Goal: Task Accomplishment & Management: Manage account settings

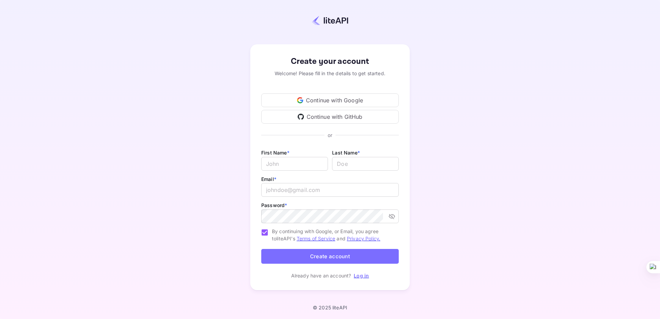
click at [339, 101] on div "Continue with Google" at bounding box center [329, 100] width 137 height 14
click at [200, 52] on div "Create your account Welcome! Please fill in the details to get started. Continu…" at bounding box center [329, 167] width 599 height 275
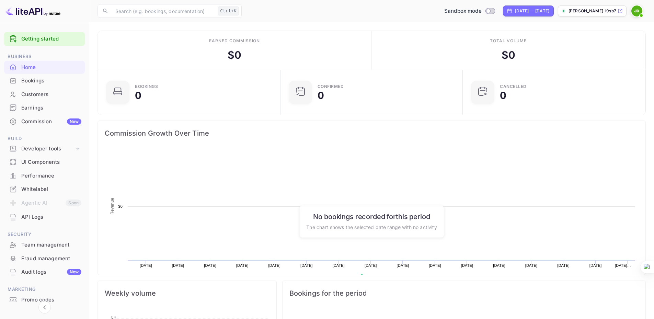
scroll to position [106, 173]
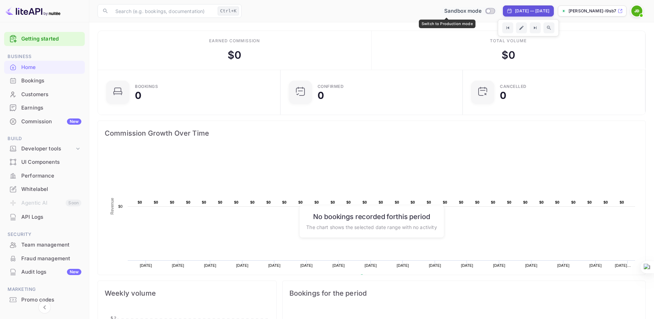
click at [482, 10] on input "Switch to Production mode" at bounding box center [489, 11] width 14 height 4
checkbox input "false"
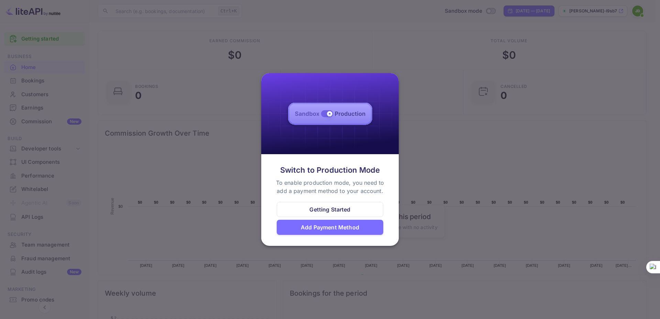
click at [344, 228] on div "Add Payment Method" at bounding box center [330, 227] width 58 height 8
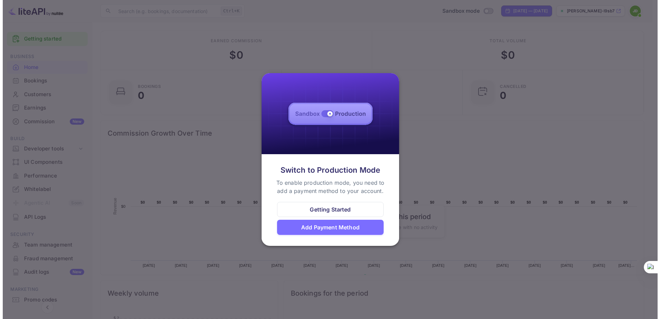
scroll to position [5, 5]
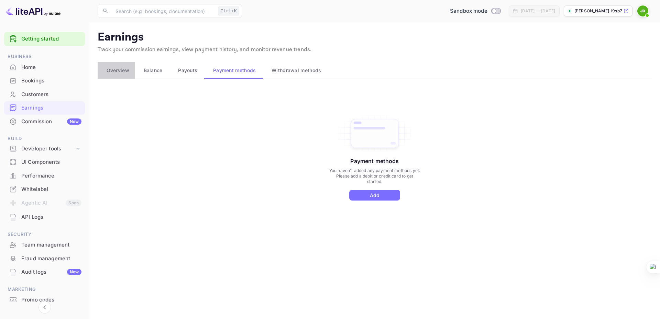
click at [123, 72] on span "Overview" at bounding box center [117, 70] width 23 height 8
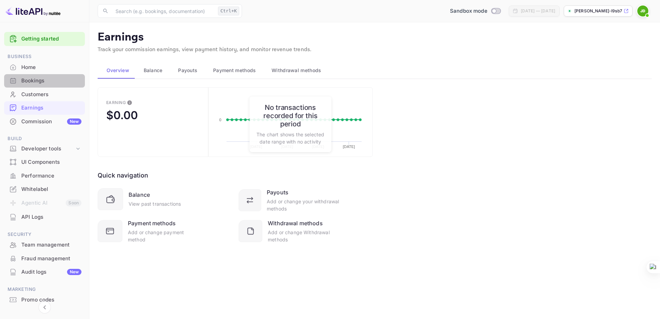
click at [24, 81] on div "Bookings" at bounding box center [51, 81] width 60 height 8
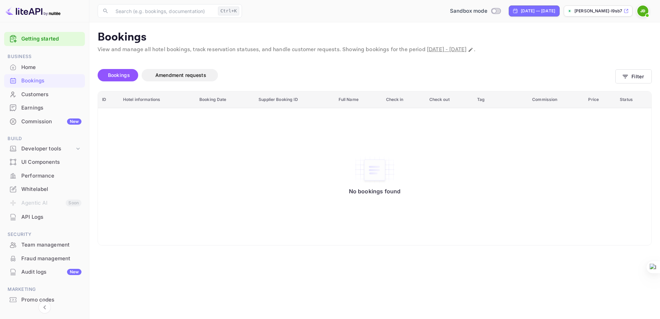
click at [38, 40] on link "Getting started" at bounding box center [51, 39] width 60 height 8
